Goal: Find specific page/section: Find specific page/section

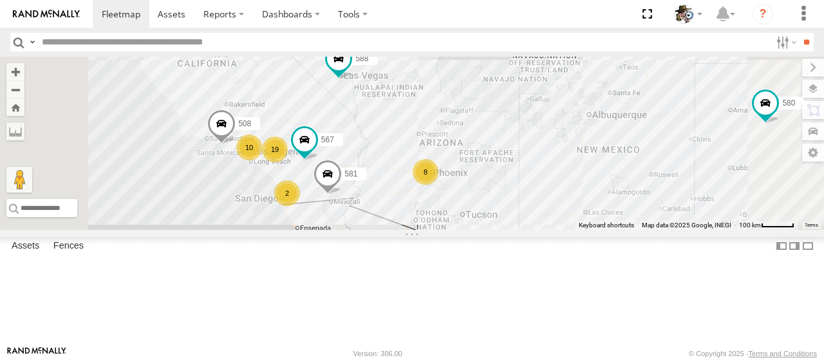
drag, startPoint x: 422, startPoint y: 203, endPoint x: 473, endPoint y: 181, distance: 55.4
click at [473, 181] on div "484 580 588 581 590 425 19 8 10 508 2 567" at bounding box center [412, 143] width 824 height 173
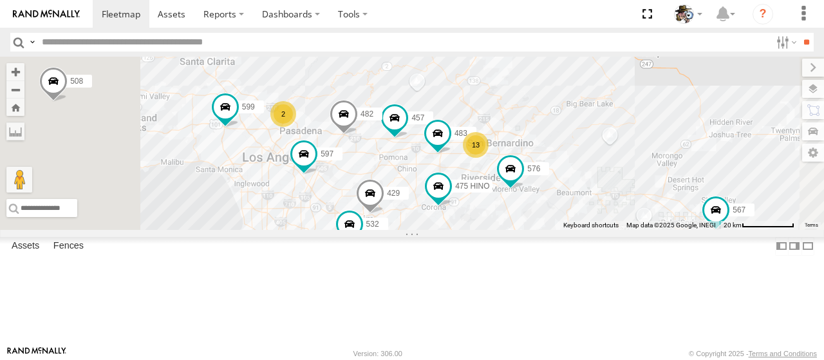
drag, startPoint x: 461, startPoint y: 119, endPoint x: 594, endPoint y: 138, distance: 134.0
click at [594, 138] on div "484 580 588 581 590 425 508 567 475 HINO 442 457 564 482 576 507 599 13 532 2 4…" at bounding box center [412, 143] width 824 height 173
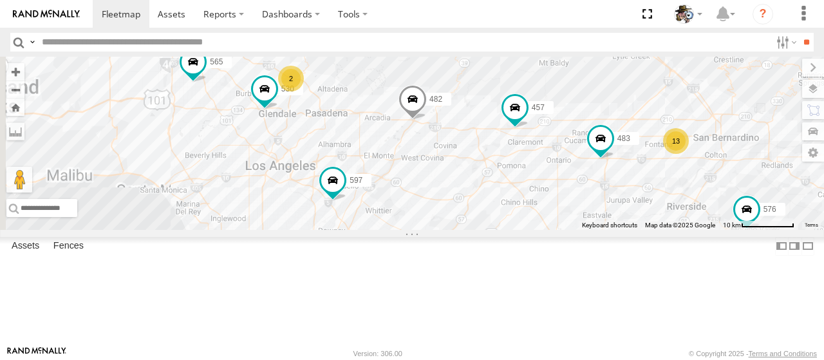
drag, startPoint x: 441, startPoint y: 121, endPoint x: 453, endPoint y: 192, distance: 72.0
click at [491, 142] on div "484 580 588 581 590 425 508 567 475 HINO 442 457 564 482 576 507 532 483 429 59…" at bounding box center [412, 143] width 824 height 173
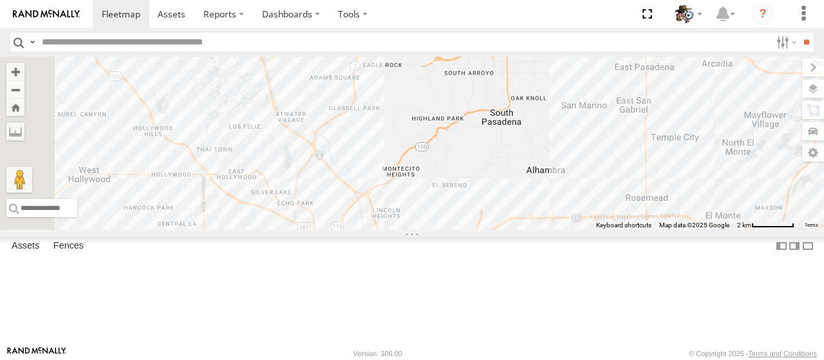
drag, startPoint x: 460, startPoint y: 238, endPoint x: 561, endPoint y: 252, distance: 102.1
click at [561, 230] on div "484 580 588 581 590 425 508 567 475 HINO 442 457 564 482 576 507 532 483 429 59…" at bounding box center [412, 143] width 824 height 173
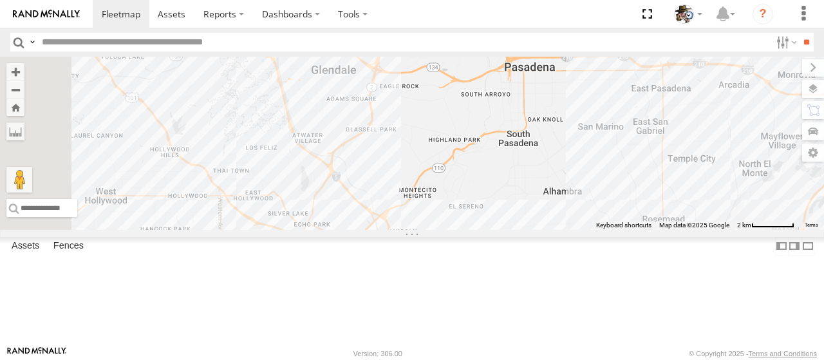
drag, startPoint x: 547, startPoint y: 204, endPoint x: 563, endPoint y: 229, distance: 29.8
click at [563, 229] on div "484 580 588 581 590 425 508 567 475 HINO 442 457 564 482 576 507 532 483 429 59…" at bounding box center [412, 143] width 824 height 173
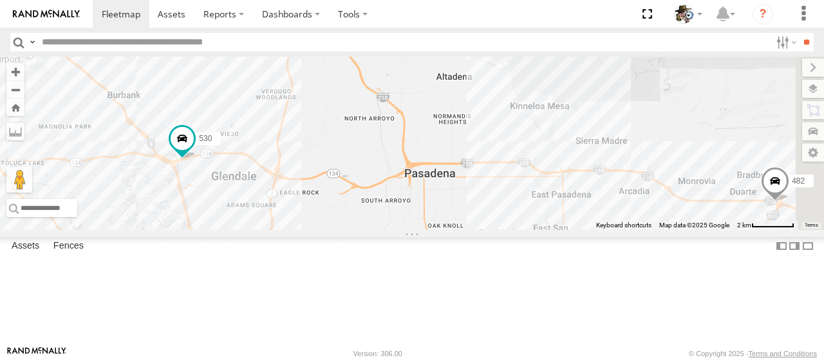
drag, startPoint x: 579, startPoint y: 134, endPoint x: 465, endPoint y: 263, distance: 172.5
click at [465, 230] on div "484 580 588 581 590 425 508 567 475 HINO 442 457 564 482 576 507 532 483 429 59…" at bounding box center [412, 143] width 824 height 173
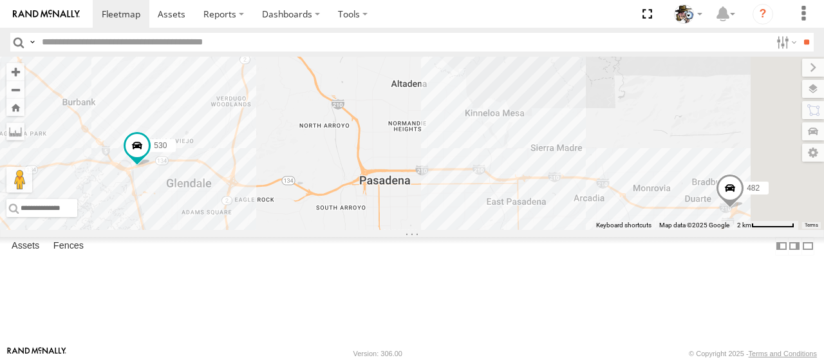
drag, startPoint x: 480, startPoint y: 285, endPoint x: 435, endPoint y: 290, distance: 45.4
click at [435, 230] on div "484 580 588 581 590 425 508 567 475 HINO 442 457 564 482 576 507 532 483 429 59…" at bounding box center [412, 143] width 824 height 173
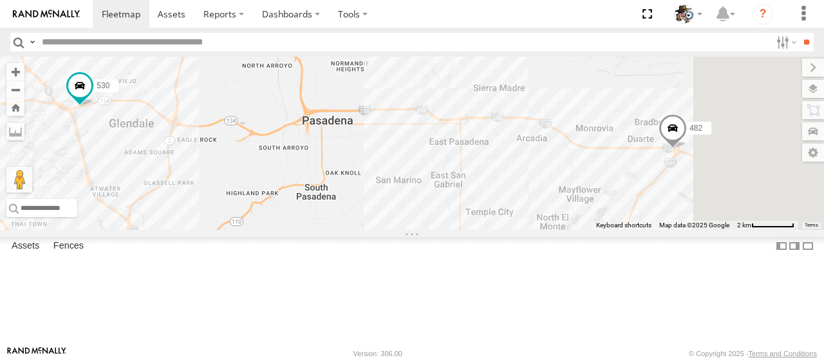
drag, startPoint x: 477, startPoint y: 283, endPoint x: 416, endPoint y: 220, distance: 87.0
click at [416, 220] on div "484 580 588 581 590 425 508 567 475 HINO 442 457 564 482 576 507 532 483 429 59…" at bounding box center [412, 143] width 824 height 173
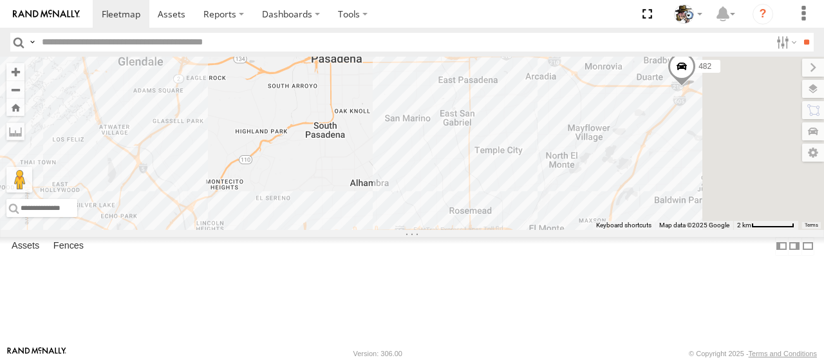
drag, startPoint x: 435, startPoint y: 281, endPoint x: 451, endPoint y: 231, distance: 52.6
click at [450, 230] on div "484 580 588 581 590 425 508 567 475 HINO 442 457 564 482 576 507 532 483 429 59…" at bounding box center [412, 143] width 824 height 173
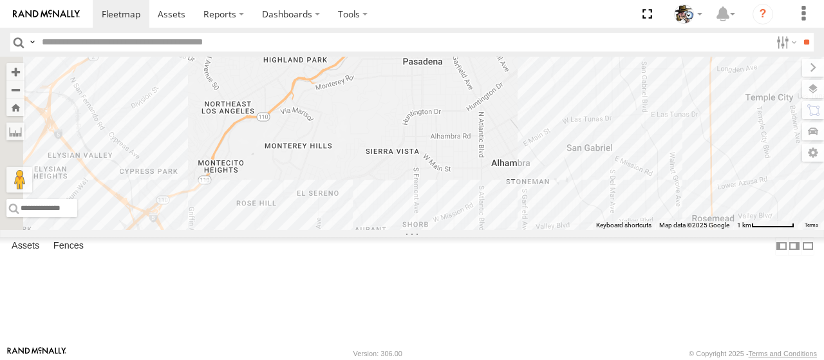
drag, startPoint x: 455, startPoint y: 216, endPoint x: 497, endPoint y: 160, distance: 70.3
click at [497, 160] on div "484 580 588 581 590 425 508 567 475 HINO 442 457 564 482 576 507 532 483 429 59…" at bounding box center [412, 143] width 824 height 173
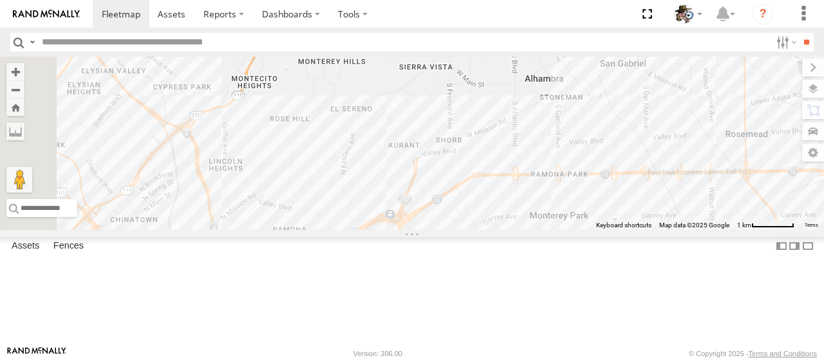
drag, startPoint x: 502, startPoint y: 229, endPoint x: 536, endPoint y: 151, distance: 84.8
click at [536, 151] on div "484 580 588 581 590 425 508 567 475 HINO 442 457 564 482 576 507 532 483 429 59…" at bounding box center [412, 143] width 824 height 173
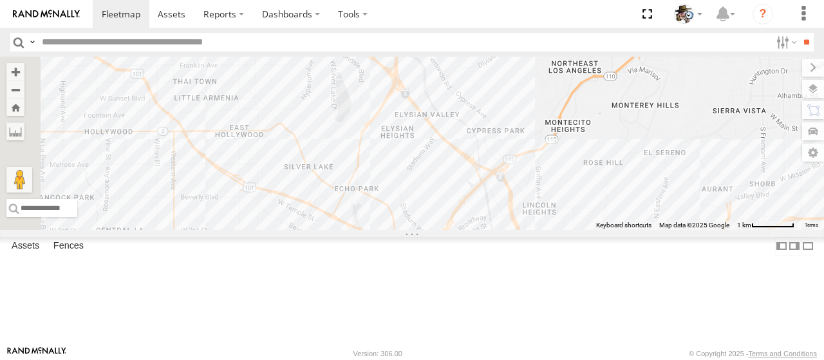
drag, startPoint x: 468, startPoint y: 231, endPoint x: 782, endPoint y: 270, distance: 316.0
click at [782, 230] on div "484 580 588 581 590 425 508 567 475 HINO 442 457 564 482 576 507 532 483 429 59…" at bounding box center [412, 143] width 824 height 173
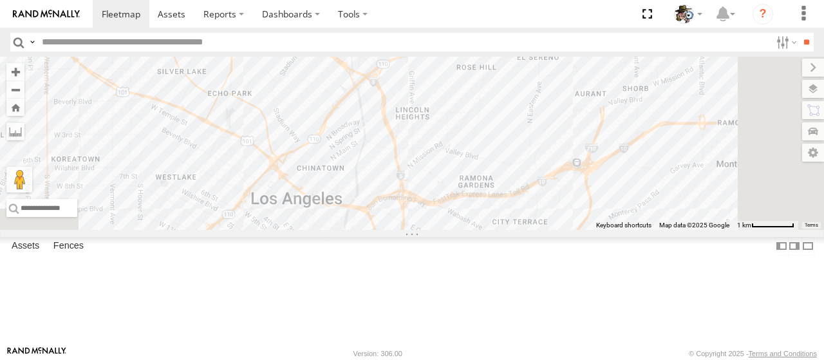
drag, startPoint x: 583, startPoint y: 212, endPoint x: 426, endPoint y: 128, distance: 178.1
click at [426, 128] on div "484 580 588 581 590 425 508 567 475 HINO 442 457 564 482 576 507 532 483 429 59…" at bounding box center [412, 143] width 824 height 173
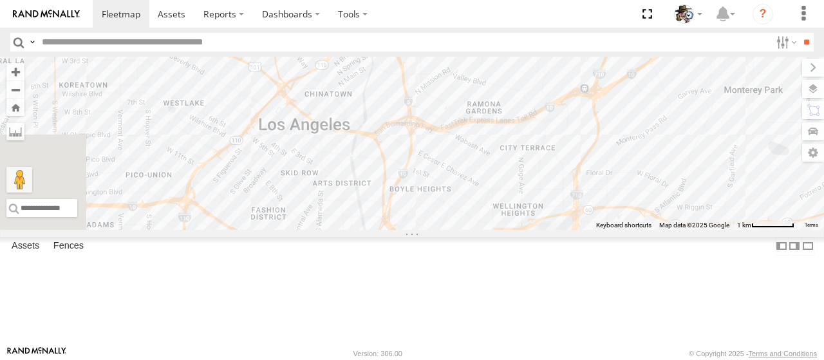
drag, startPoint x: 562, startPoint y: 218, endPoint x: 574, endPoint y: 144, distance: 75.0
click at [574, 144] on div "484 580 588 581 590 425 508 567 475 HINO 442 457 564 482 576 507 532 483 429 59…" at bounding box center [412, 143] width 824 height 173
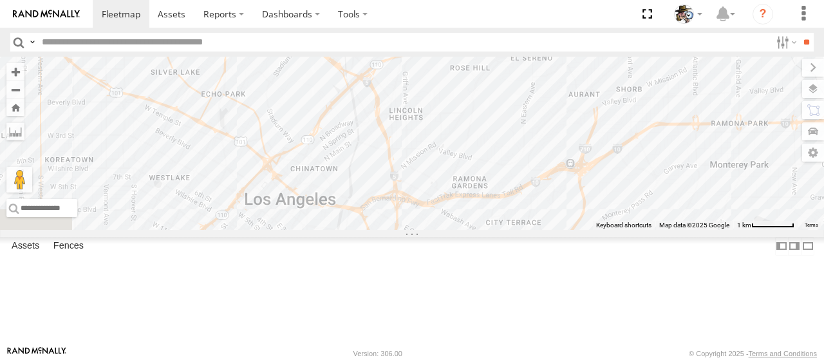
drag, startPoint x: 600, startPoint y: 217, endPoint x: 583, endPoint y: 307, distance: 91.8
click at [583, 230] on div "484 580 588 581 590 425 508 567 475 HINO 442 457 564 482 576 507 532 483 429 59…" at bounding box center [412, 143] width 824 height 173
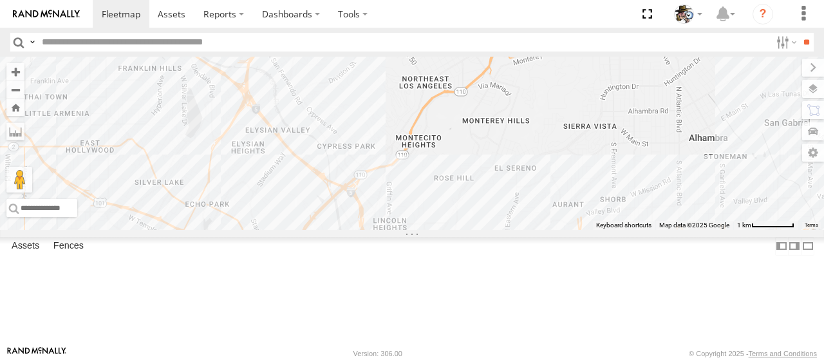
drag, startPoint x: 587, startPoint y: 198, endPoint x: 578, endPoint y: 311, distance: 113.7
click at [578, 230] on div "484 580 588 581 590 425 508 567 475 HINO 442 457 564 482 576 507 532 483 429 59…" at bounding box center [412, 143] width 824 height 173
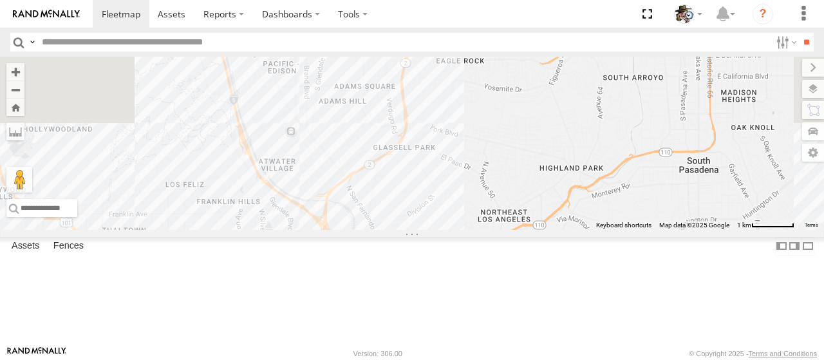
drag, startPoint x: 535, startPoint y: 162, endPoint x: 604, endPoint y: 266, distance: 125.0
click at [604, 230] on div "484 580 588 581 590 425 508 567 475 HINO 442 457 564 482 576 507 532 483 429 59…" at bounding box center [412, 143] width 824 height 173
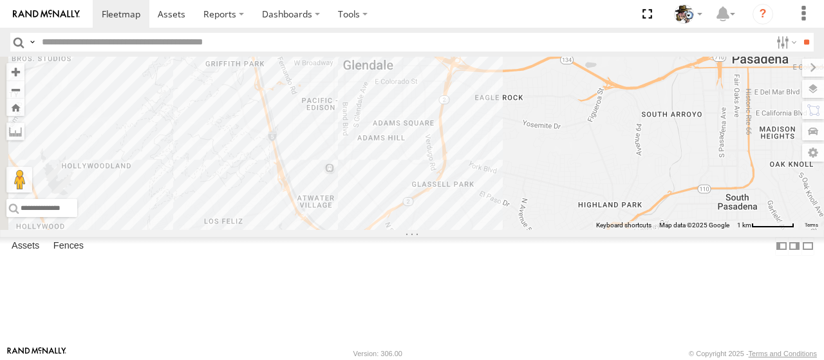
drag, startPoint x: 605, startPoint y: 189, endPoint x: 643, endPoint y: 229, distance: 55.1
click at [643, 229] on div "484 580 588 581 590 425 508 567 475 HINO 442 457 564 482 576 507 532 483 429 59…" at bounding box center [412, 143] width 824 height 173
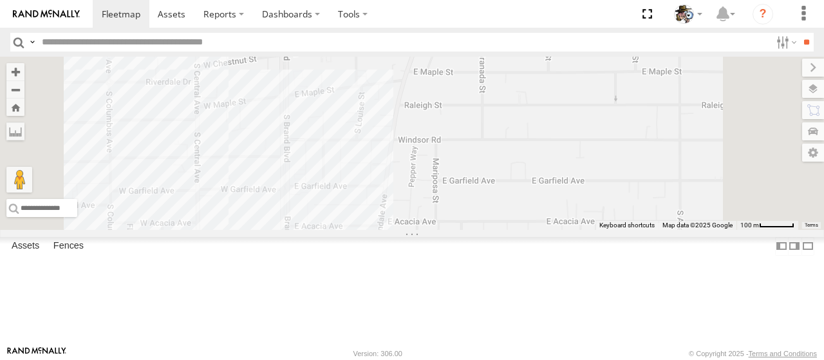
drag, startPoint x: 515, startPoint y: 166, endPoint x: 511, endPoint y: 221, distance: 55.5
click at [511, 222] on div "484 580 588 581 590 425 508 567 475 HINO 442 457 564 482 576 507 532 483 429 59…" at bounding box center [412, 143] width 824 height 173
